Goal: Task Accomplishment & Management: Use online tool/utility

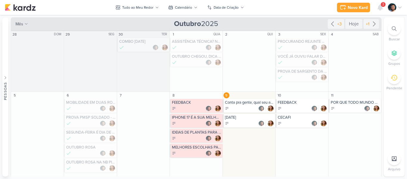
scroll to position [54, 0]
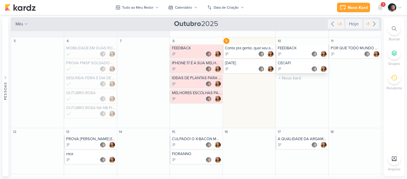
click at [305, 67] on div at bounding box center [302, 69] width 49 height 6
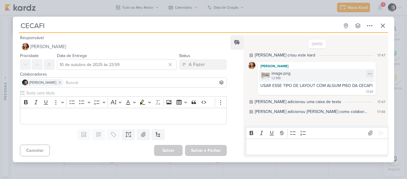
click at [303, 78] on div "image.png 1.2 MB" at bounding box center [317, 75] width 116 height 13
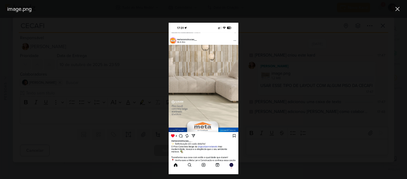
click at [308, 117] on div at bounding box center [203, 98] width 407 height 161
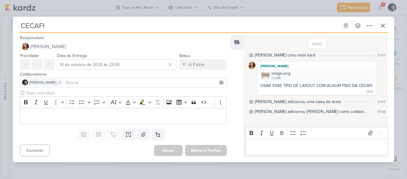
click at [307, 84] on div "USAR ESSE TIPO DE LAYOUT COM ALGUM PISO DA CECAFI" at bounding box center [317, 85] width 112 height 5
click at [304, 78] on div "image.png 1.2 MB" at bounding box center [317, 75] width 116 height 13
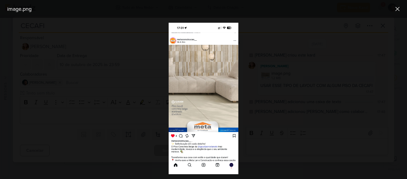
click at [182, 107] on img at bounding box center [203, 98] width 69 height 151
click at [284, 75] on div at bounding box center [203, 98] width 407 height 161
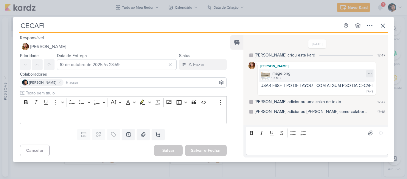
click at [272, 78] on div "1.2 MB" at bounding box center [281, 78] width 19 height 5
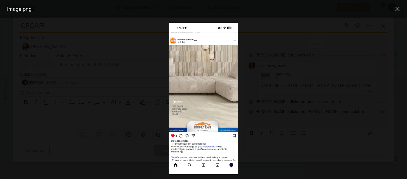
click at [293, 104] on div at bounding box center [203, 98] width 407 height 161
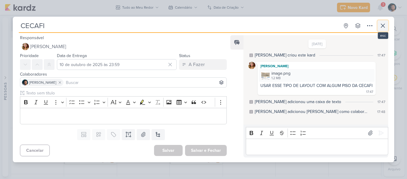
click at [380, 24] on icon at bounding box center [383, 25] width 7 height 7
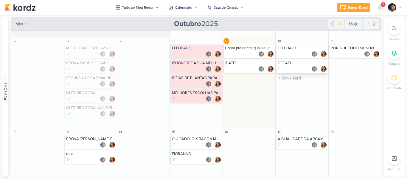
click at [302, 64] on div "CECAFI" at bounding box center [302, 63] width 49 height 5
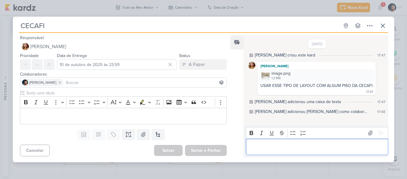
click at [284, 140] on div "Editor editing area: main" at bounding box center [317, 146] width 143 height 16
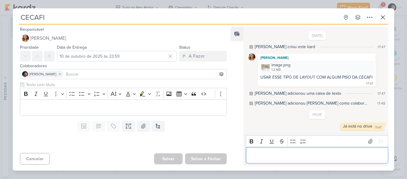
click at [394, 15] on div "CECAFI Criado por [PERSON_NAME]" at bounding box center [203, 89] width 407 height 179
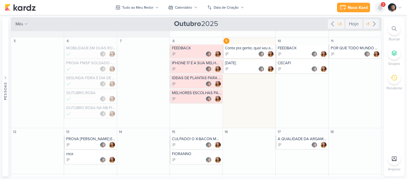
click at [384, 10] on div at bounding box center [380, 7] width 11 height 11
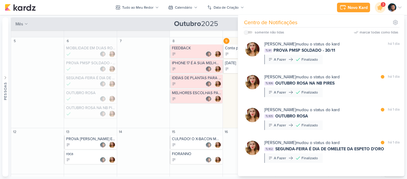
scroll to position [0, 0]
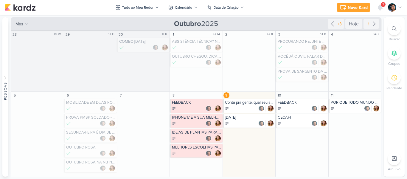
click at [384, 5] on span "3" at bounding box center [384, 4] width 2 height 5
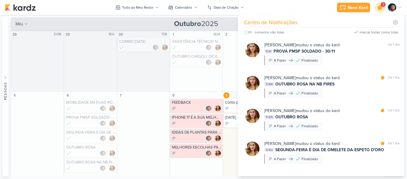
click at [377, 8] on icon at bounding box center [380, 7] width 10 height 10
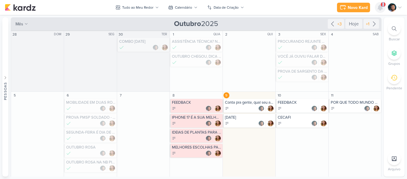
click at [377, 8] on icon at bounding box center [380, 7] width 7 height 7
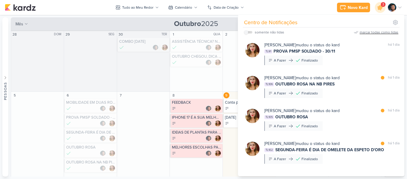
click at [368, 33] on div "marcar todas como lidas" at bounding box center [379, 32] width 39 height 5
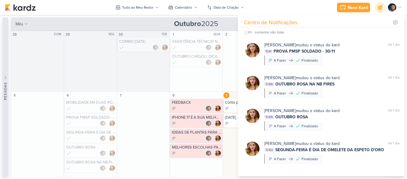
click at [6, 75] on button "Pessoas" at bounding box center [5, 96] width 6 height 159
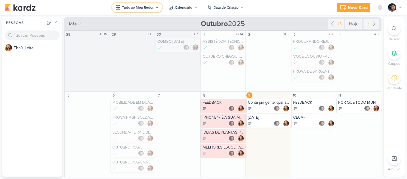
click at [158, 7] on icon at bounding box center [157, 7] width 2 height 1
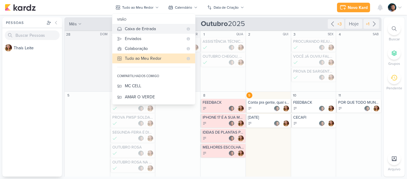
click at [154, 27] on div "Caixa de Entrada" at bounding box center [154, 29] width 58 height 6
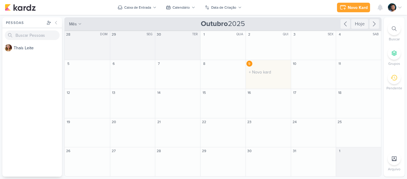
click at [266, 81] on div "9 O título do kard deve ter menos que 100 caracteres" at bounding box center [268, 74] width 45 height 29
click at [148, 10] on div "Caixa de Entrada" at bounding box center [137, 7] width 27 height 5
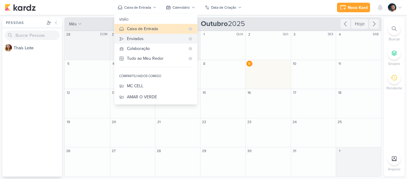
click at [142, 42] on button "Enviados" at bounding box center [155, 39] width 83 height 10
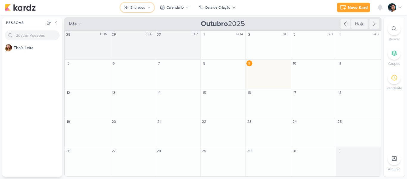
click at [135, 8] on div "Enviados" at bounding box center [138, 7] width 15 height 5
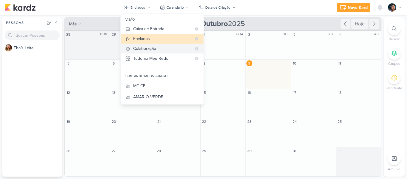
click at [141, 49] on div "Colaboração" at bounding box center [162, 48] width 58 height 6
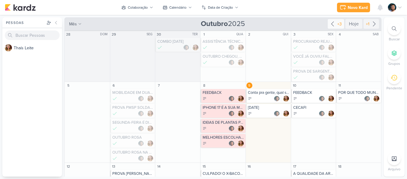
click at [331, 24] on icon at bounding box center [332, 23] width 7 height 7
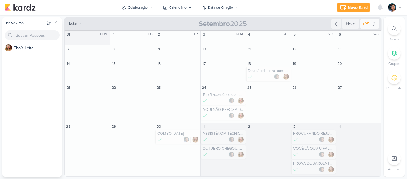
click at [372, 26] on icon at bounding box center [374, 23] width 7 height 7
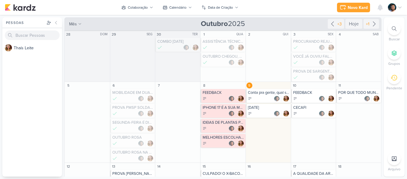
click at [397, 83] on div at bounding box center [394, 77] width 13 height 13
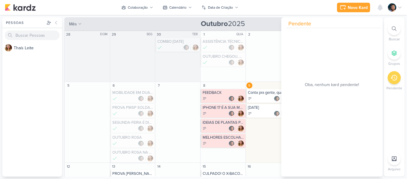
click at [397, 80] on icon at bounding box center [394, 77] width 7 height 7
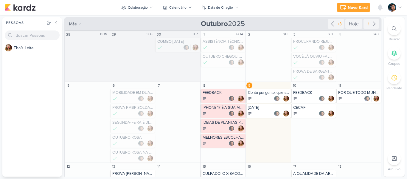
click at [400, 6] on icon at bounding box center [400, 7] width 5 height 5
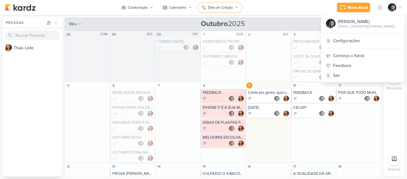
click at [232, 8] on div "Data de Criação" at bounding box center [220, 7] width 25 height 5
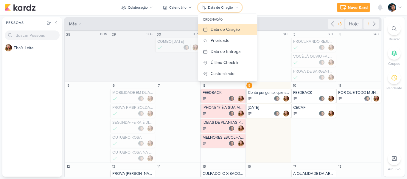
click at [232, 8] on div "Data de Criação" at bounding box center [220, 7] width 25 height 5
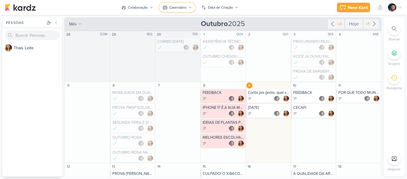
click at [176, 10] on div "Calendário" at bounding box center [177, 7] width 17 height 5
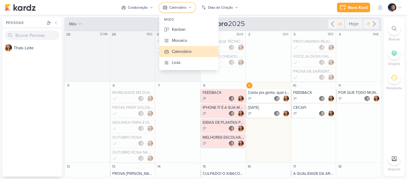
click at [176, 10] on div "Calendário" at bounding box center [177, 7] width 17 height 5
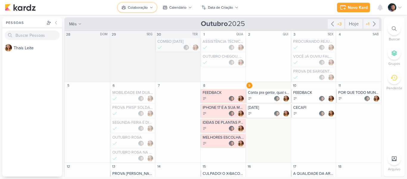
click at [144, 11] on button "Colaboração" at bounding box center [137, 8] width 39 height 10
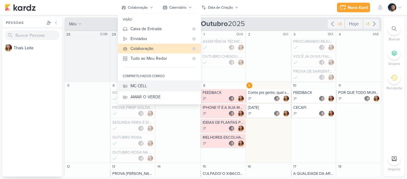
click at [162, 85] on div "MC CELL" at bounding box center [164, 86] width 66 height 6
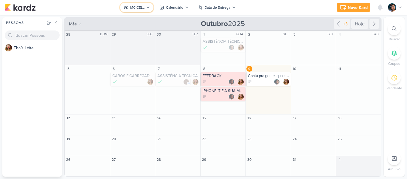
click at [139, 10] on div "MC CELL" at bounding box center [137, 7] width 14 height 5
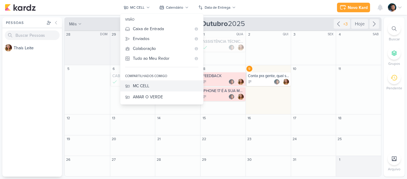
click at [153, 86] on div "MC CELL" at bounding box center [166, 86] width 66 height 6
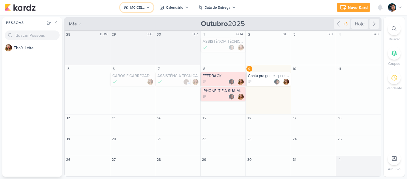
drag, startPoint x: 150, startPoint y: 12, endPoint x: 150, endPoint y: 19, distance: 7.8
click at [148, 9] on icon at bounding box center [148, 8] width 4 height 4
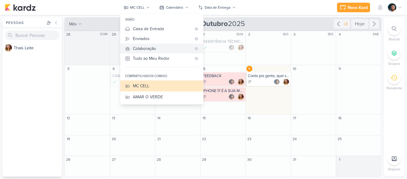
click at [159, 47] on div "Colaboração" at bounding box center [162, 48] width 58 height 6
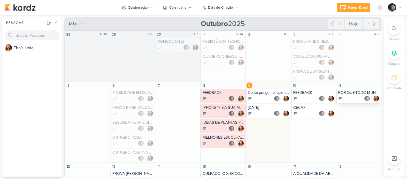
click at [352, 99] on div at bounding box center [359, 98] width 42 height 6
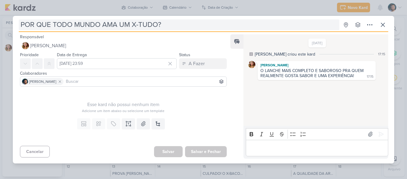
click at [146, 25] on input "POR QUE TODO MUNDO AMA UM X-TUDO?" at bounding box center [179, 24] width 321 height 11
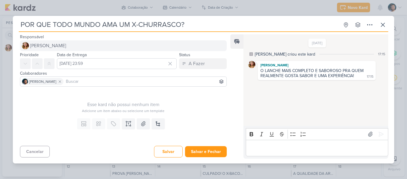
type input "POR QUE TODO MUNDO AMA UM X-CHURRASCO?"
